Goal: Information Seeking & Learning: Check status

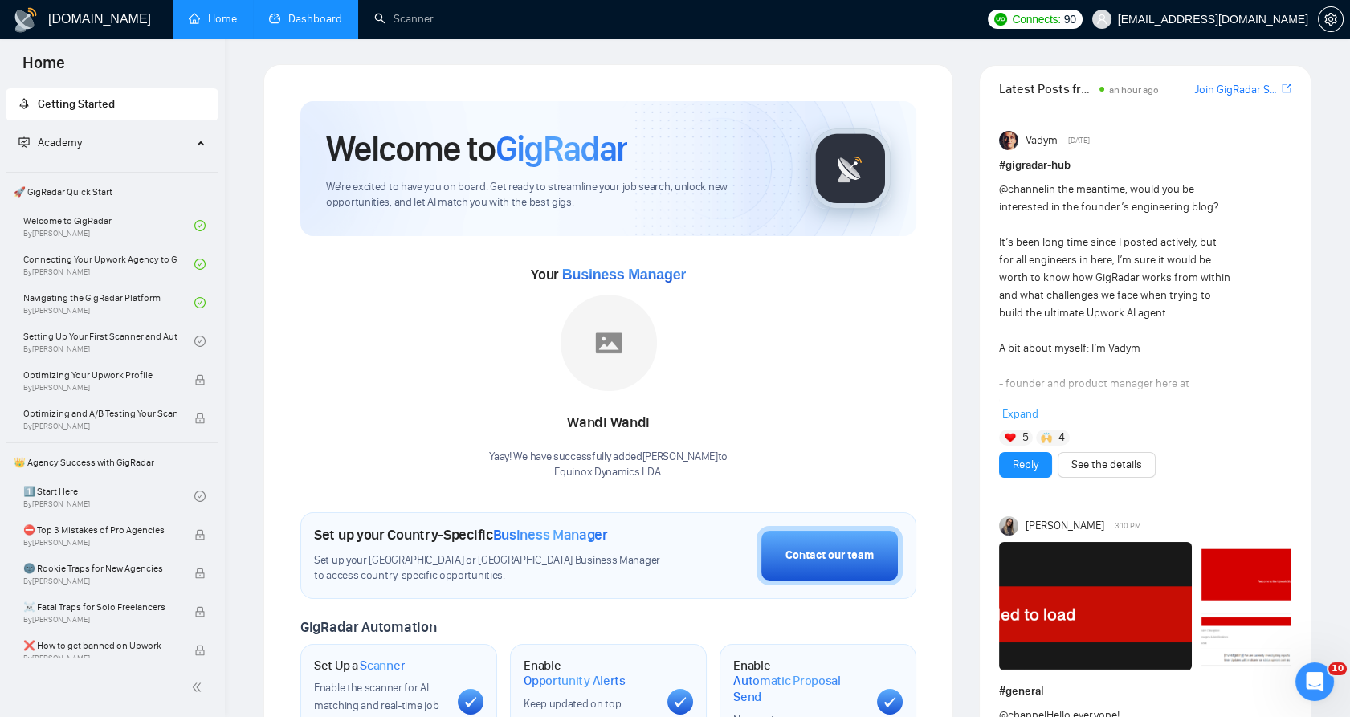
click at [322, 12] on link "Dashboard" at bounding box center [305, 19] width 73 height 14
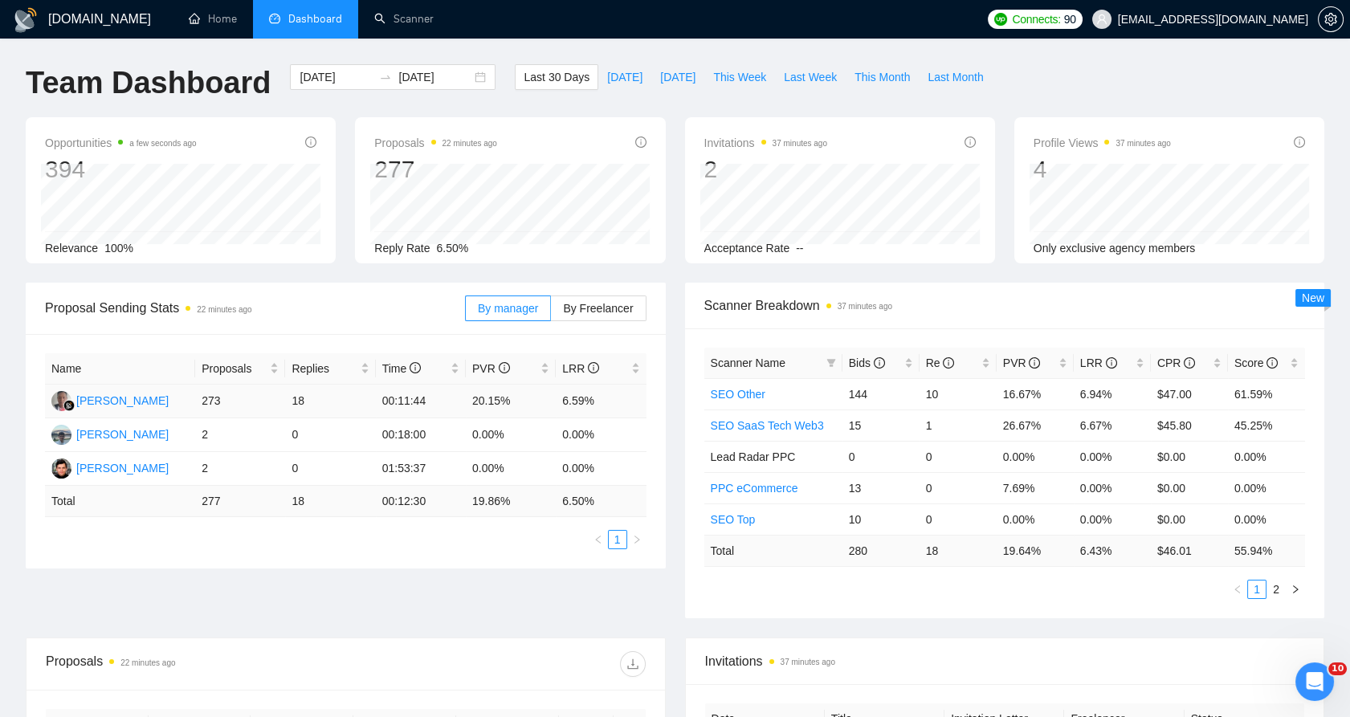
click at [581, 403] on td "6.59%" at bounding box center [601, 402] width 90 height 34
click at [564, 399] on td "6.59%" at bounding box center [601, 402] width 90 height 34
drag, startPoint x: 564, startPoint y: 400, endPoint x: 598, endPoint y: 402, distance: 33.8
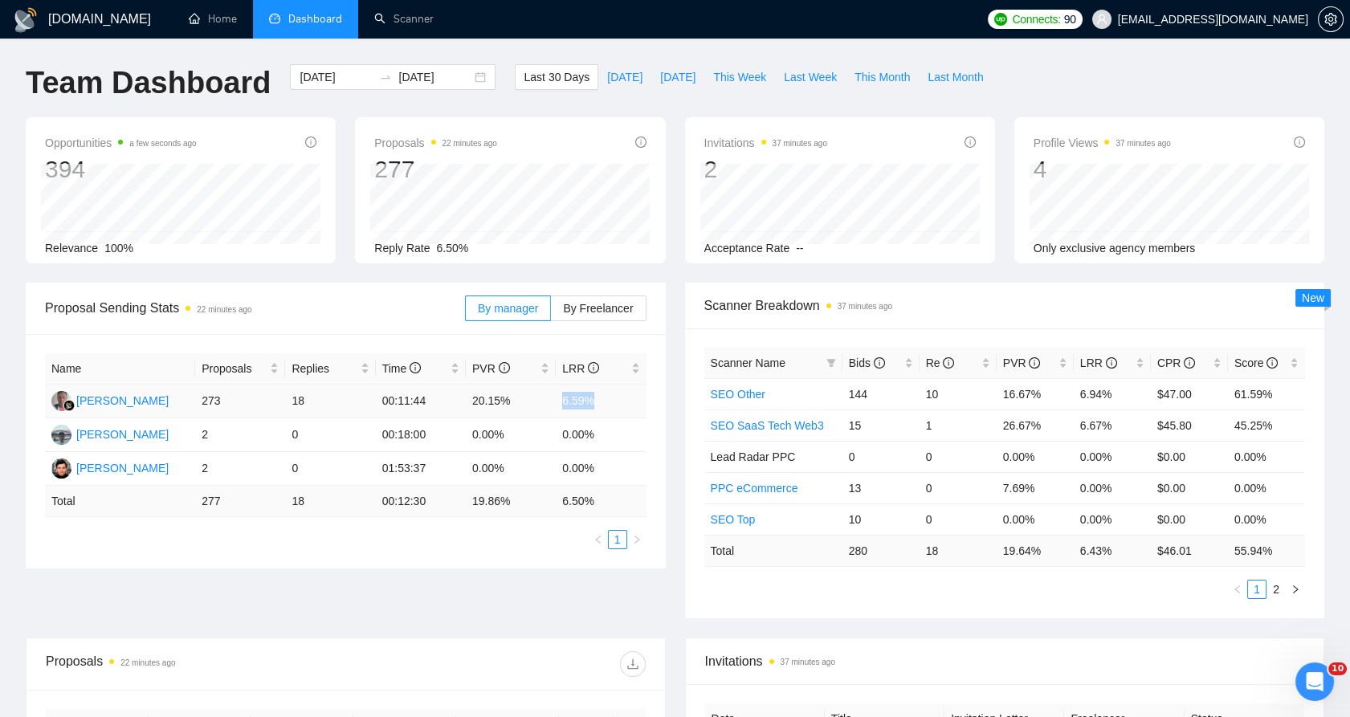
click at [598, 402] on td "6.59%" at bounding box center [601, 402] width 90 height 34
drag, startPoint x: 598, startPoint y: 402, endPoint x: 578, endPoint y: 401, distance: 19.3
click at [578, 401] on td "6.59%" at bounding box center [601, 402] width 90 height 34
drag, startPoint x: 578, startPoint y: 401, endPoint x: 566, endPoint y: 398, distance: 13.1
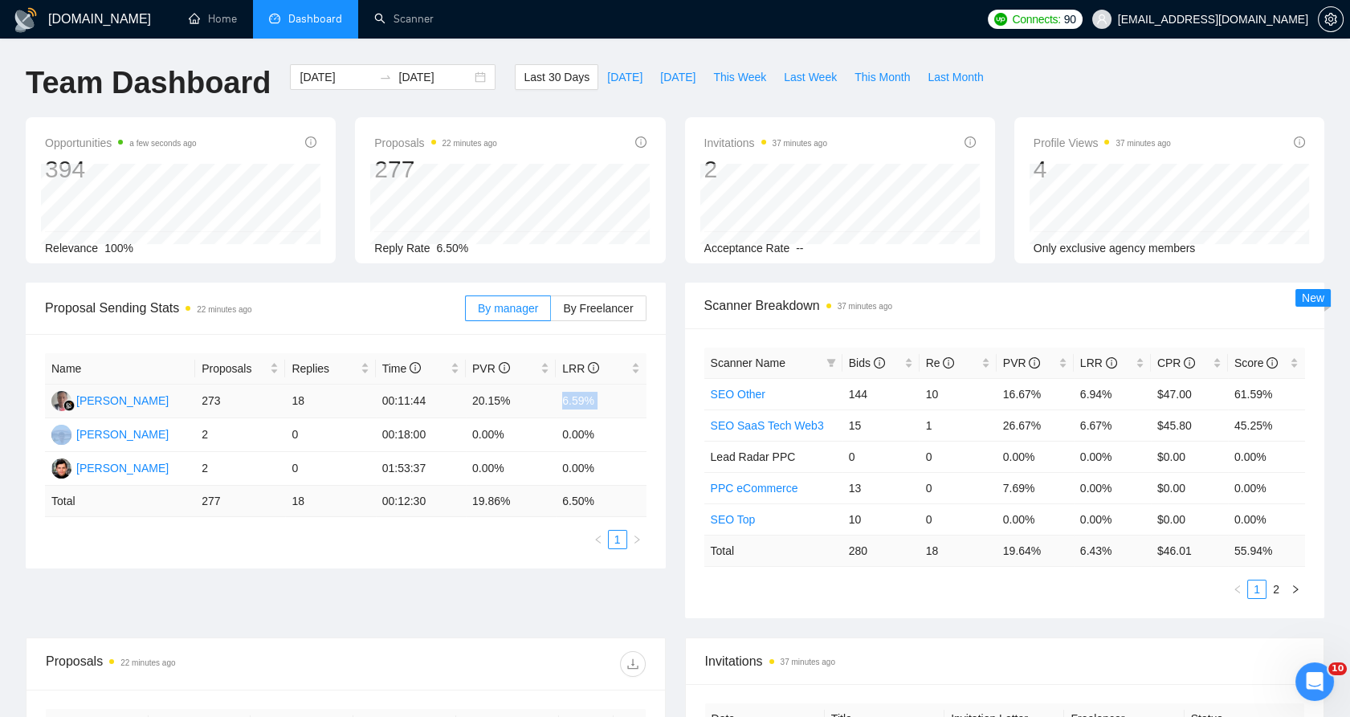
click at [566, 398] on td "6.59%" at bounding box center [601, 402] width 90 height 34
click at [222, 26] on link "Home" at bounding box center [213, 19] width 48 height 14
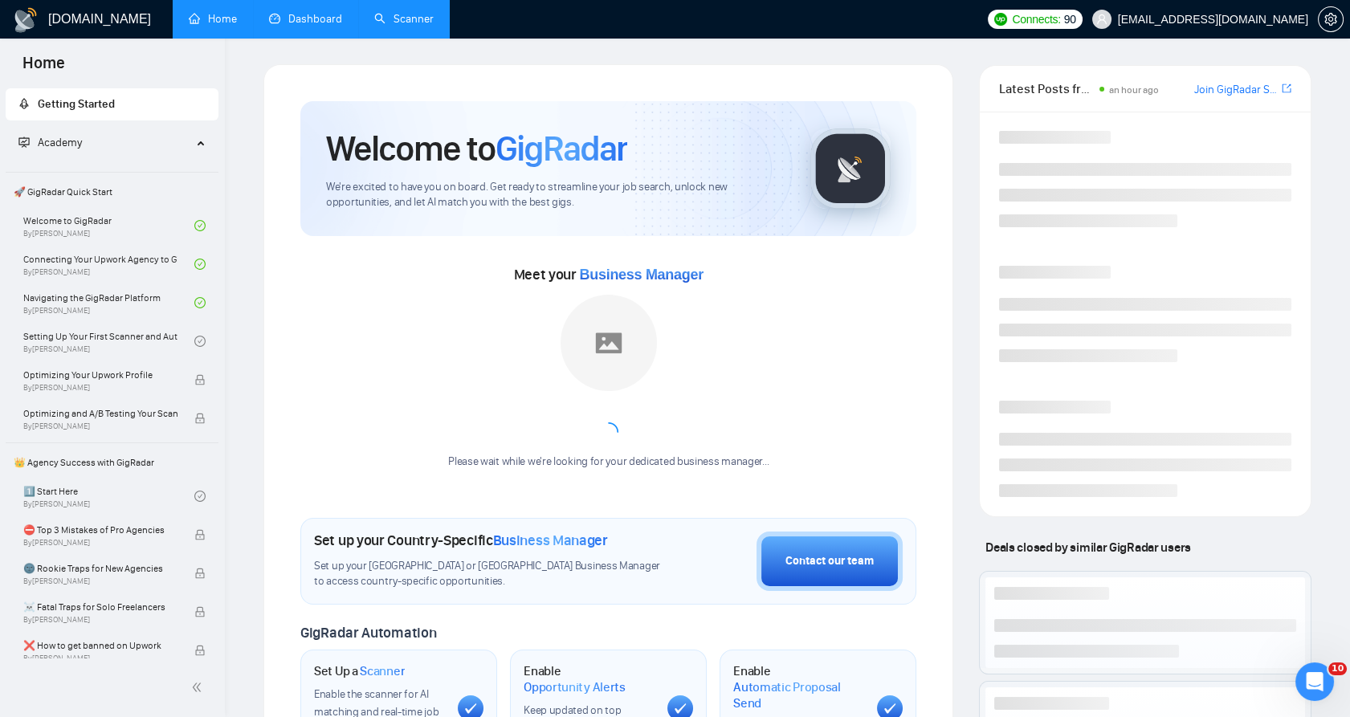
click at [374, 18] on link "Scanner" at bounding box center [403, 19] width 59 height 14
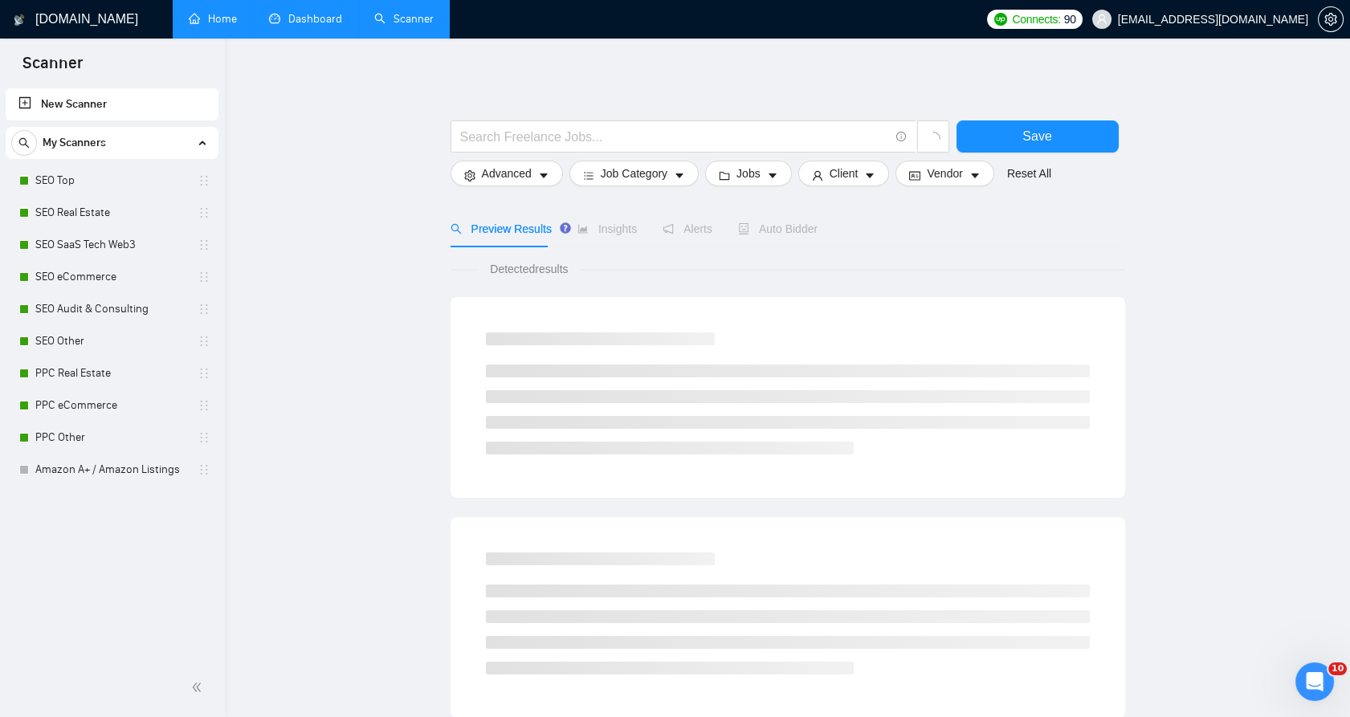
click at [330, 22] on link "Dashboard" at bounding box center [305, 19] width 73 height 14
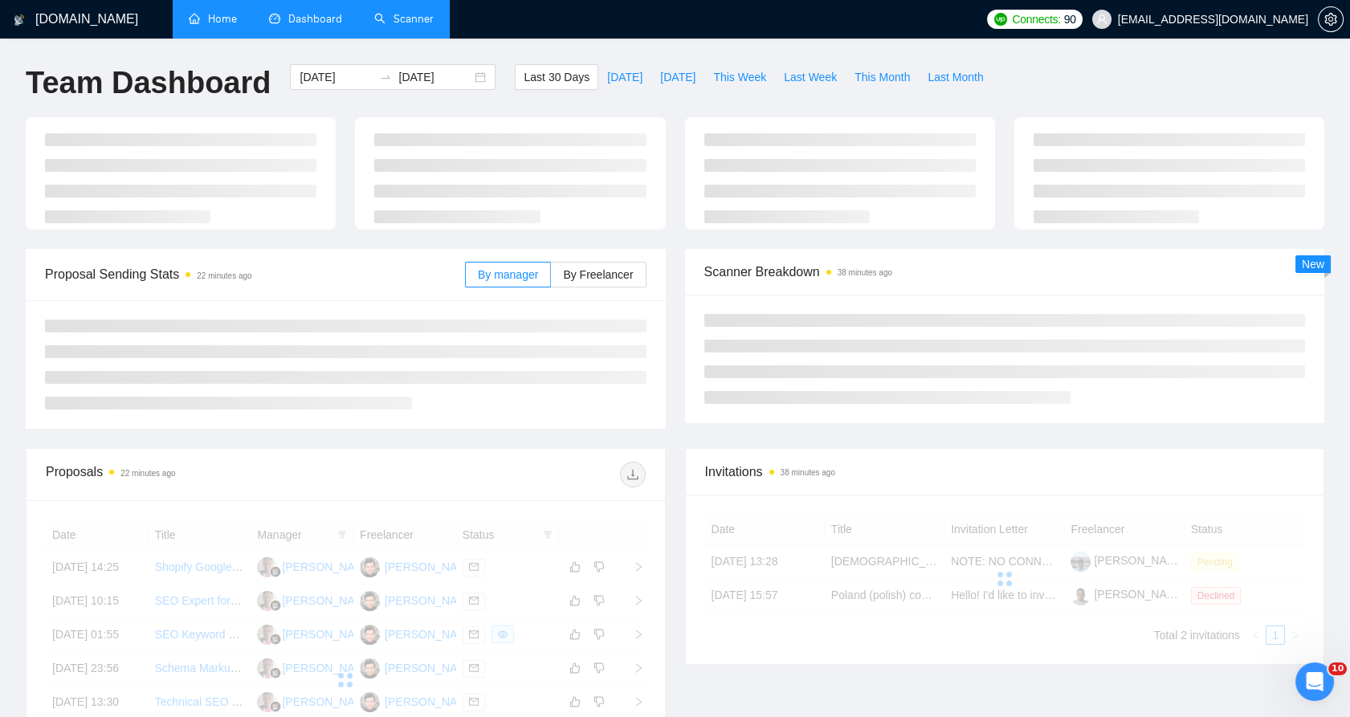
click at [219, 12] on link "Home" at bounding box center [213, 19] width 48 height 14
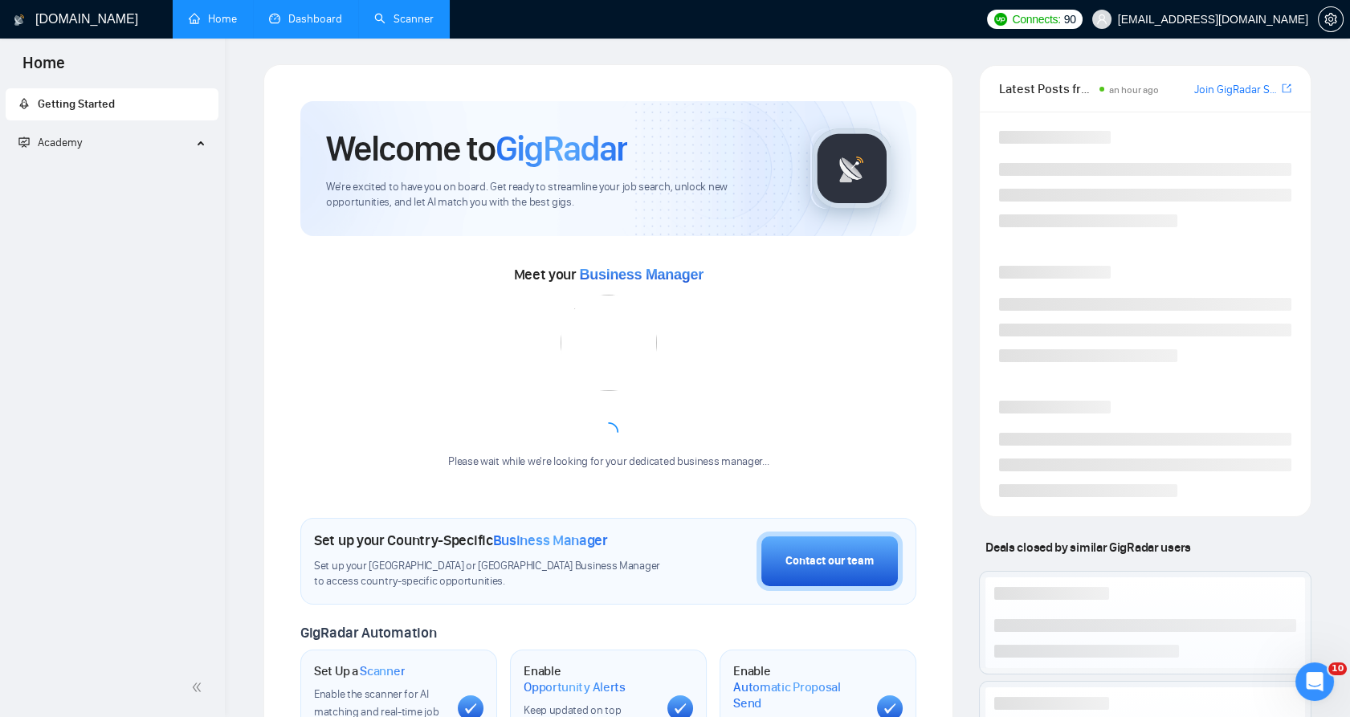
click at [300, 18] on link "Dashboard" at bounding box center [305, 19] width 73 height 14
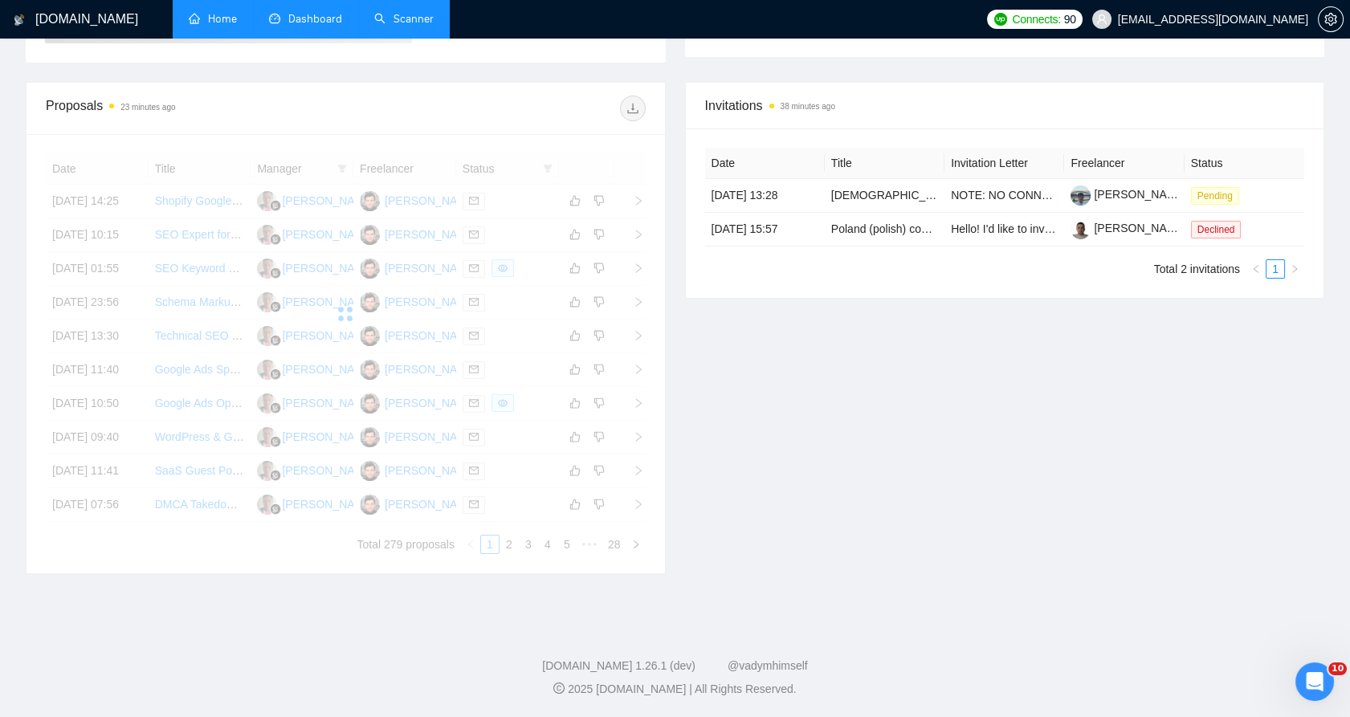
scroll to position [706, 0]
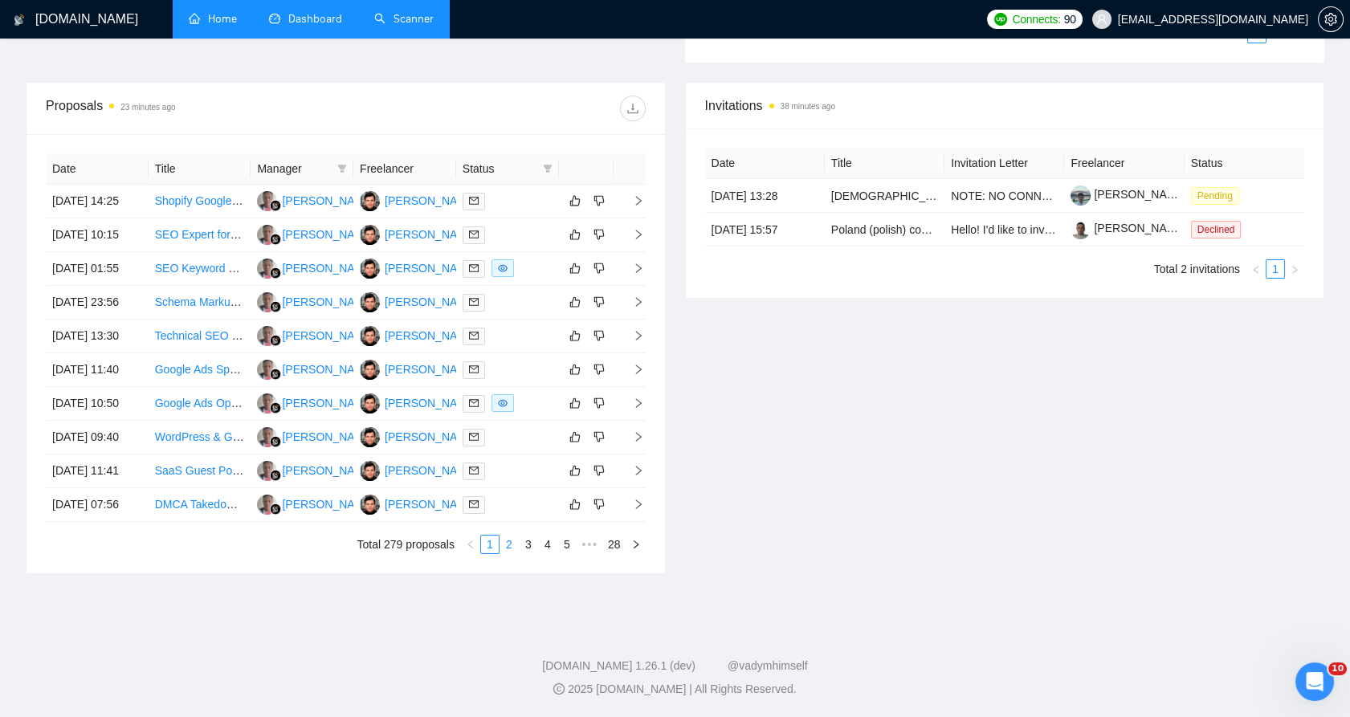
click at [510, 549] on link "2" at bounding box center [509, 545] width 18 height 18
click at [525, 543] on link "3" at bounding box center [529, 545] width 18 height 18
click at [553, 554] on link "4" at bounding box center [548, 545] width 18 height 18
click at [529, 293] on div at bounding box center [508, 302] width 90 height 18
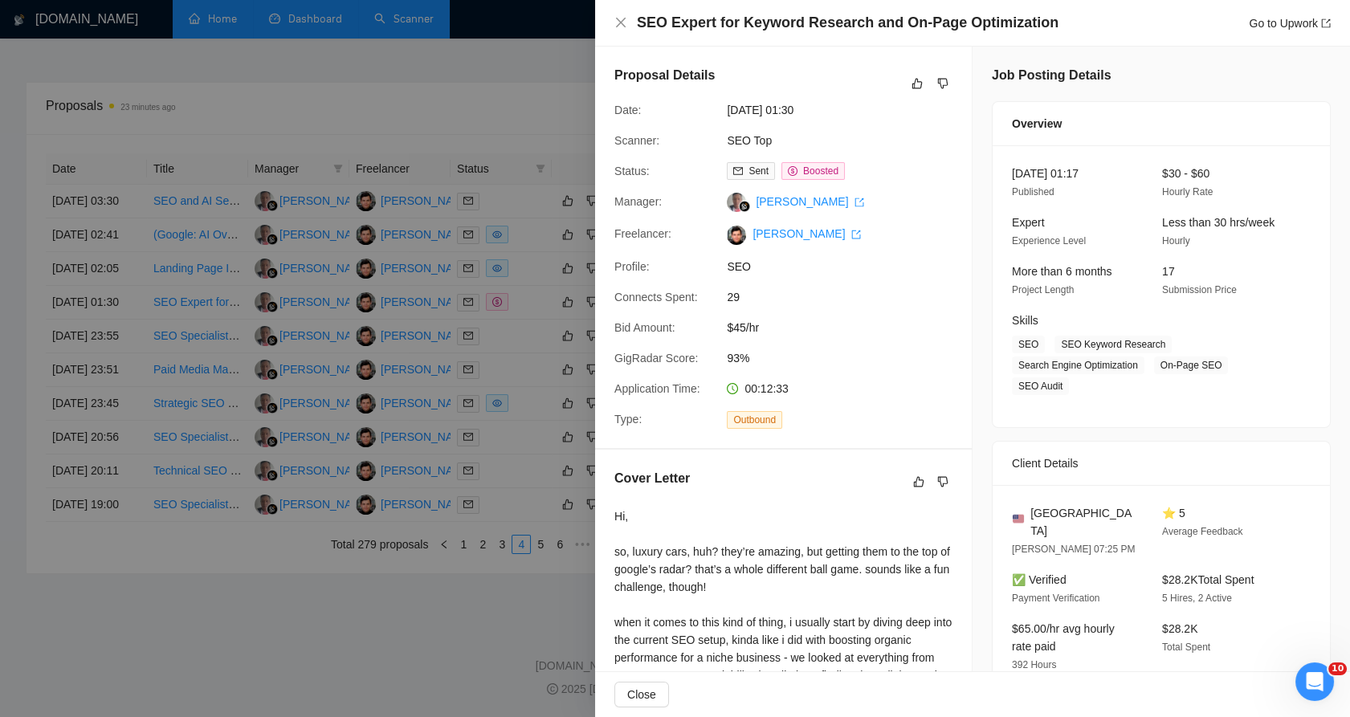
click at [515, 202] on div at bounding box center [675, 358] width 1350 height 717
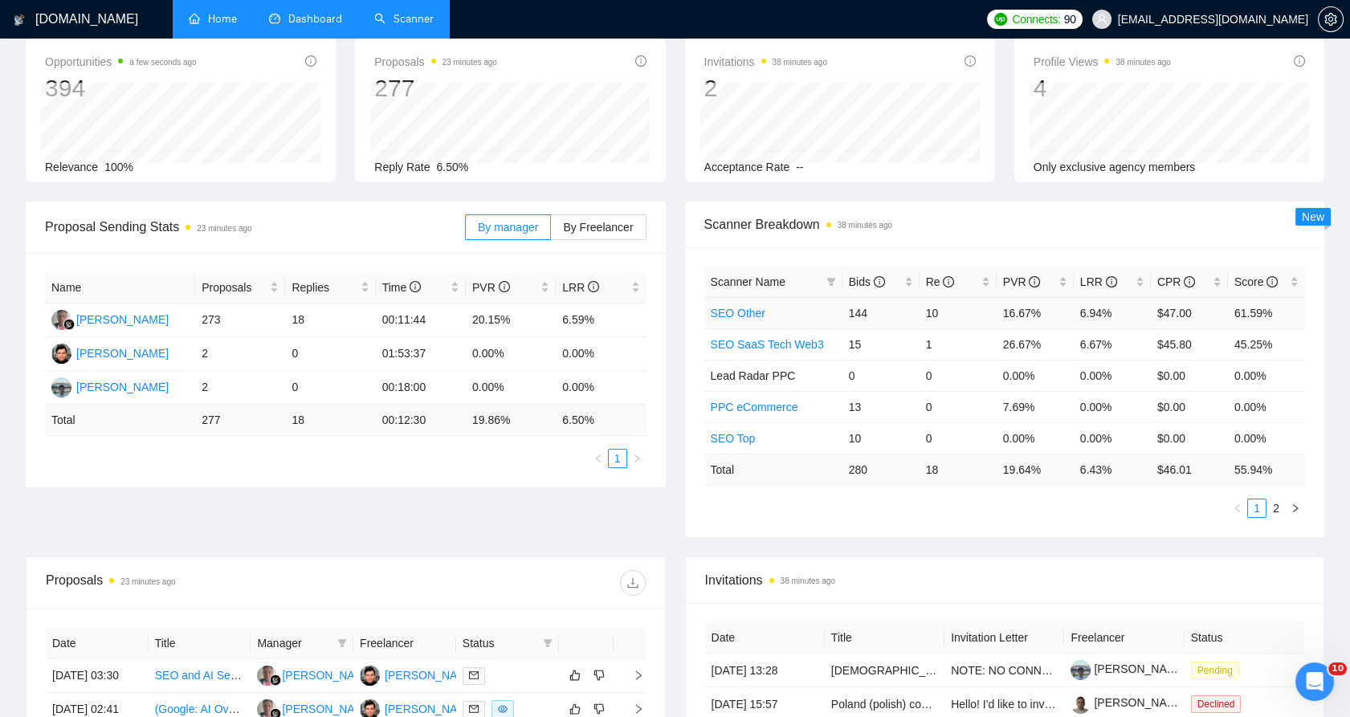
scroll to position [0, 0]
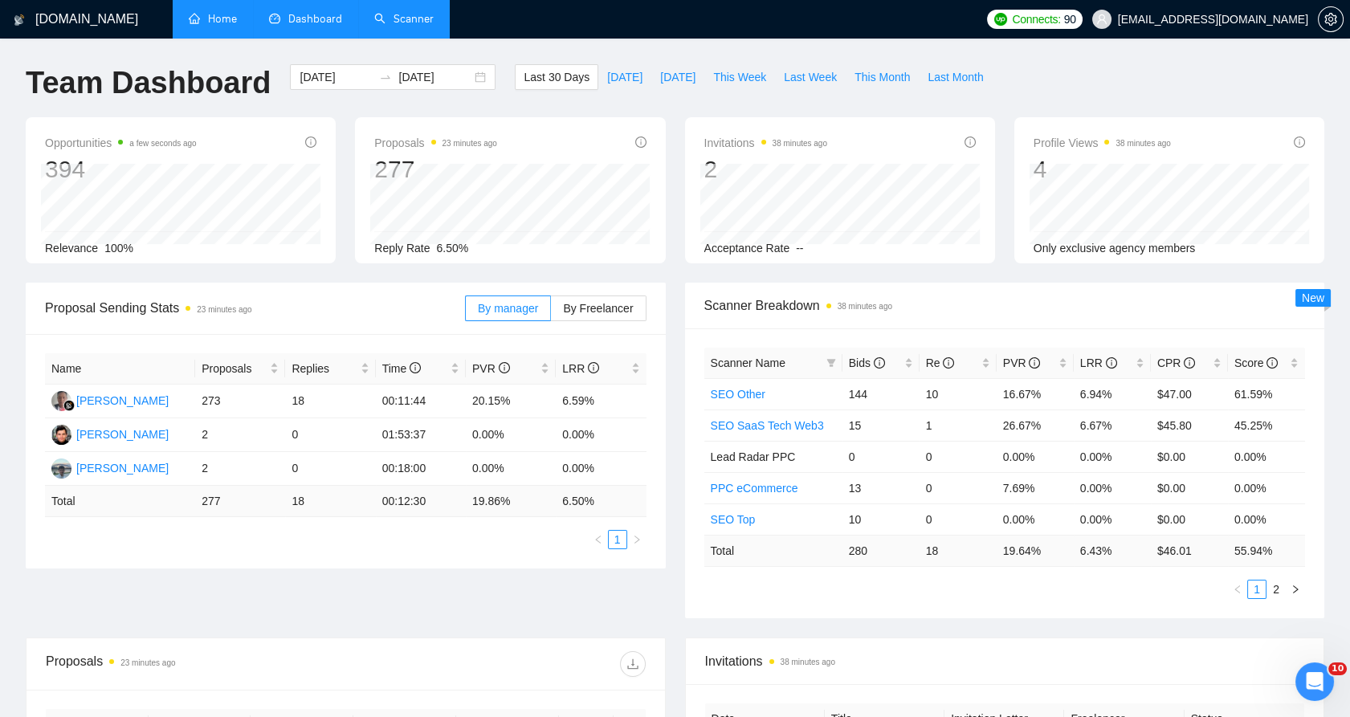
click at [703, 307] on div "Scanner Breakdown 38 minutes ago" at bounding box center [1005, 306] width 640 height 47
drag, startPoint x: 703, startPoint y: 307, endPoint x: 902, endPoint y: 305, distance: 199.2
click at [902, 305] on div "Scanner Breakdown 38 minutes ago" at bounding box center [1005, 306] width 640 height 47
drag, startPoint x: 902, startPoint y: 305, endPoint x: 879, endPoint y: 308, distance: 23.5
click at [879, 308] on time "38 minutes ago" at bounding box center [865, 306] width 55 height 9
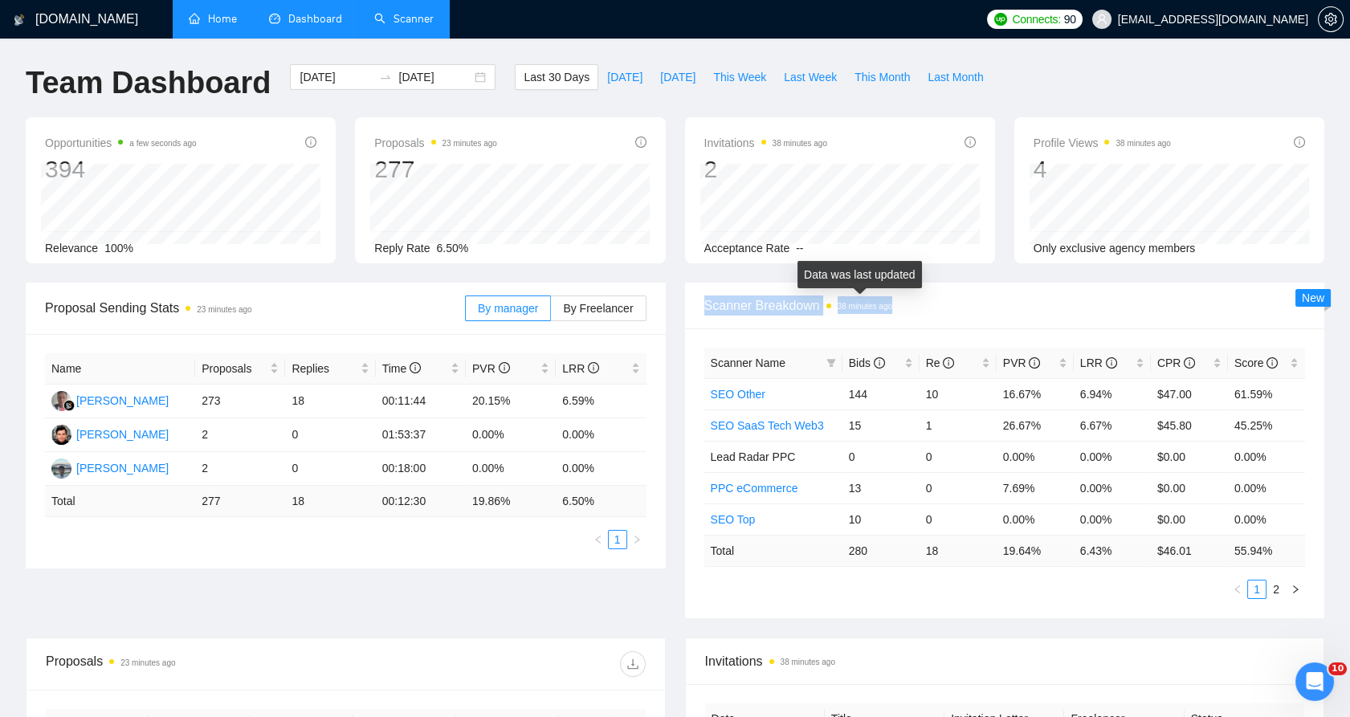
drag, startPoint x: 879, startPoint y: 308, endPoint x: 737, endPoint y: 310, distance: 141.4
click at [737, 310] on span "Scanner Breakdown 38 minutes ago" at bounding box center [1006, 306] width 602 height 20
drag, startPoint x: 737, startPoint y: 310, endPoint x: 707, endPoint y: 314, distance: 30.8
click at [707, 314] on span "Scanner Breakdown 38 minutes ago" at bounding box center [1006, 306] width 602 height 20
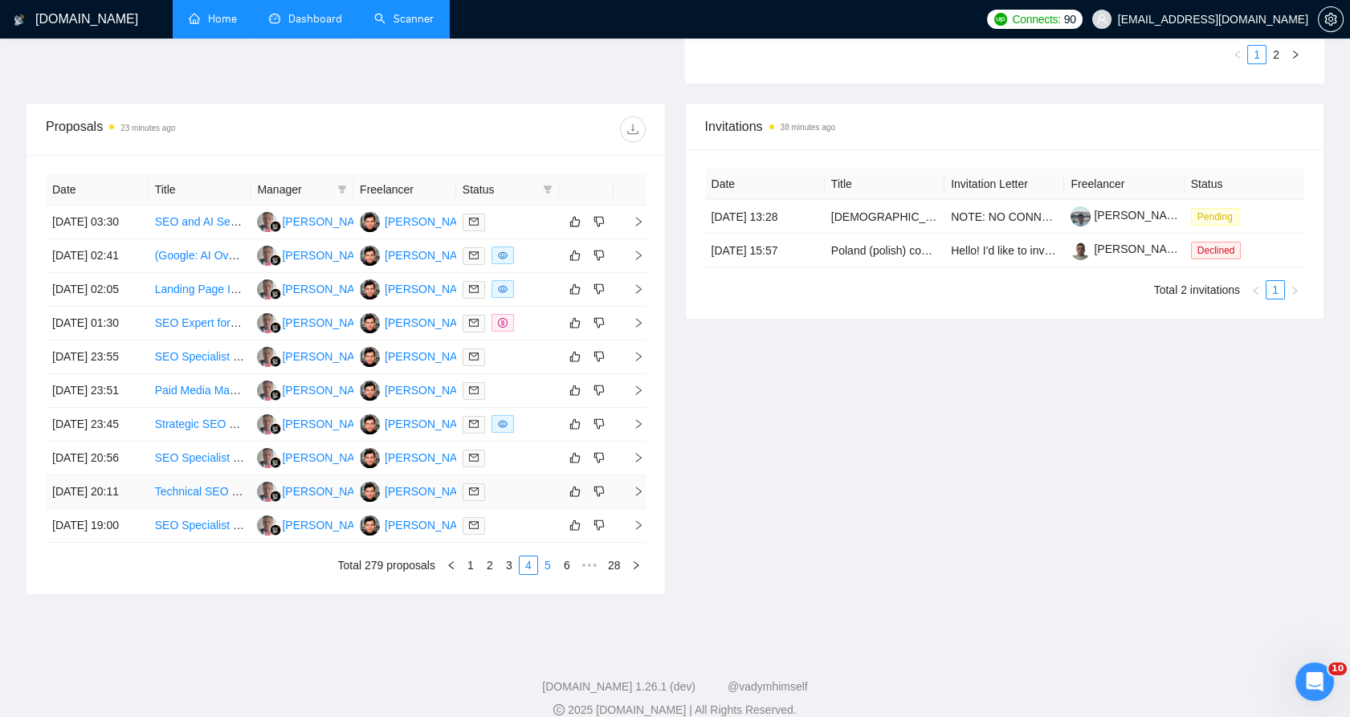
scroll to position [706, 0]
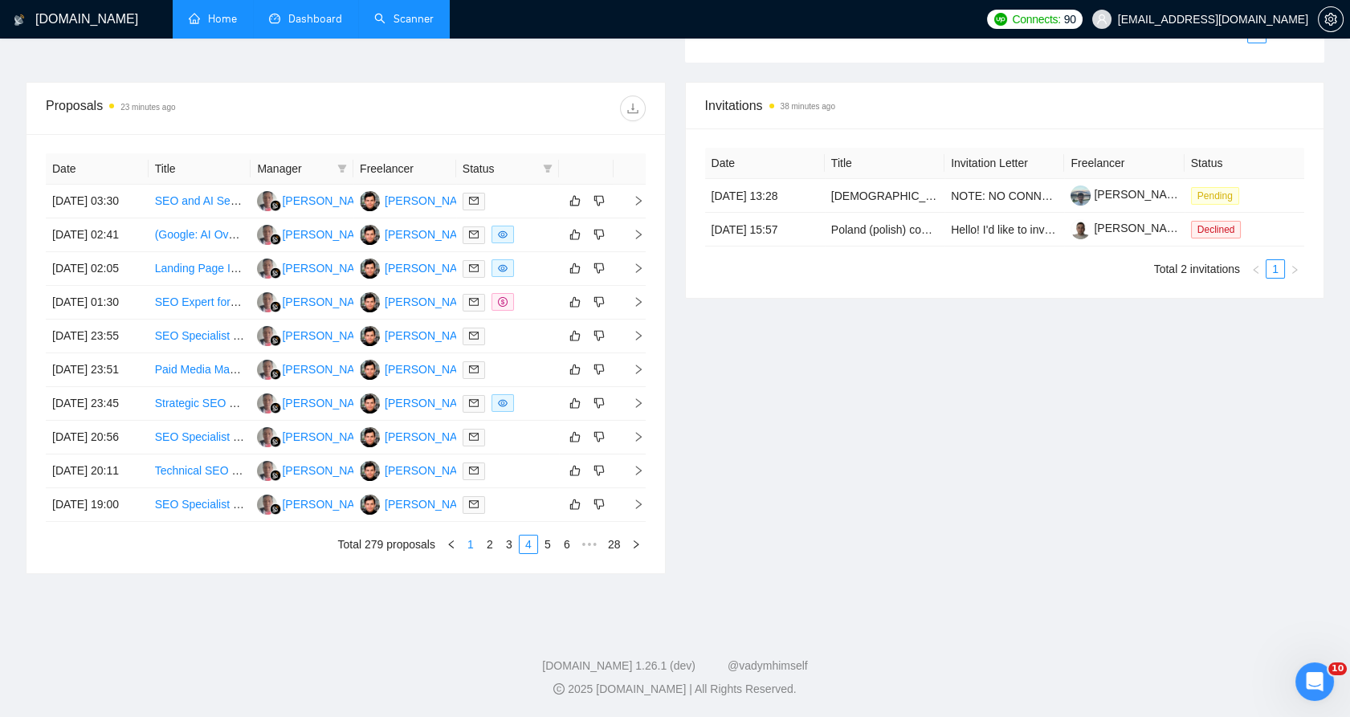
click at [469, 549] on link "1" at bounding box center [471, 545] width 18 height 18
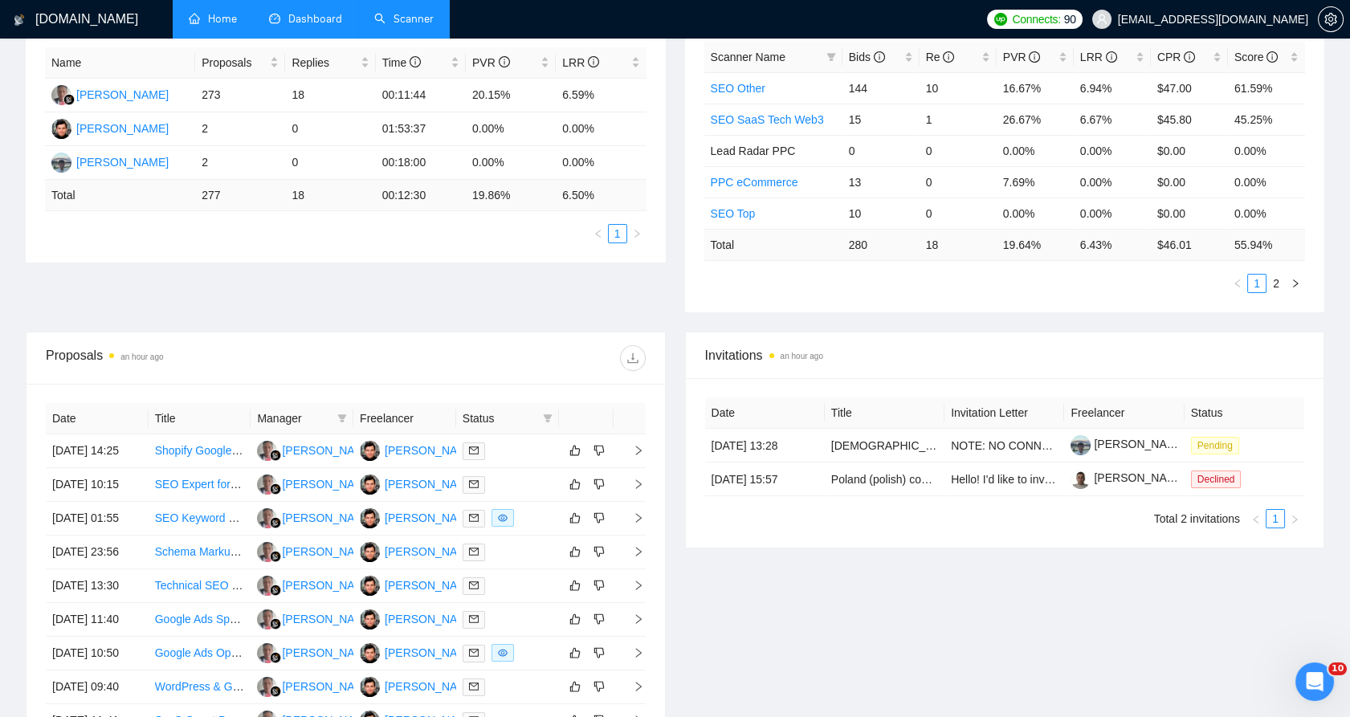
scroll to position [0, 0]
